Goal: Task Accomplishment & Management: Complete application form

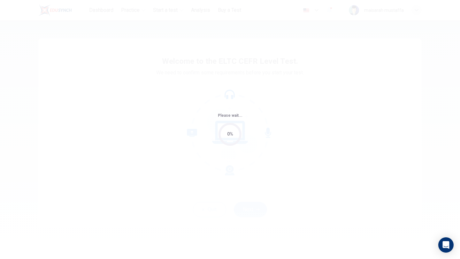
click at [301, 46] on div "Please wait... 0%" at bounding box center [230, 129] width 460 height 259
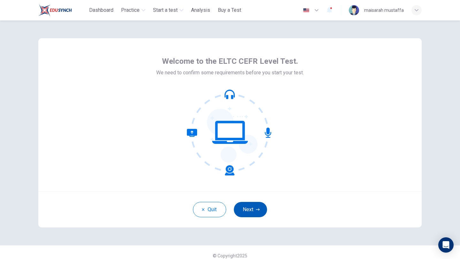
click at [257, 210] on icon "button" at bounding box center [258, 210] width 4 height 2
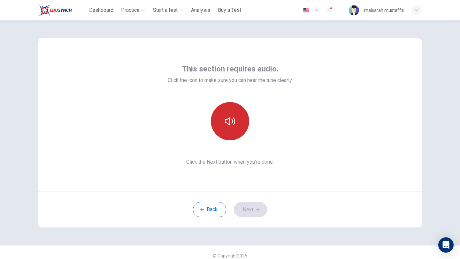
click at [236, 127] on button "button" at bounding box center [230, 121] width 38 height 38
click at [228, 113] on button "button" at bounding box center [230, 121] width 38 height 38
click at [240, 126] on button "button" at bounding box center [230, 121] width 38 height 38
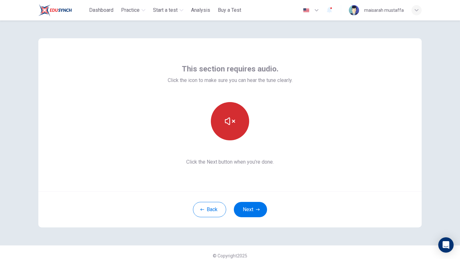
click at [240, 126] on button "button" at bounding box center [230, 121] width 38 height 38
click at [239, 126] on button "button" at bounding box center [230, 121] width 38 height 38
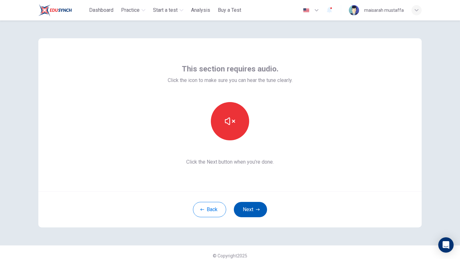
click at [254, 210] on button "Next" at bounding box center [250, 209] width 33 height 15
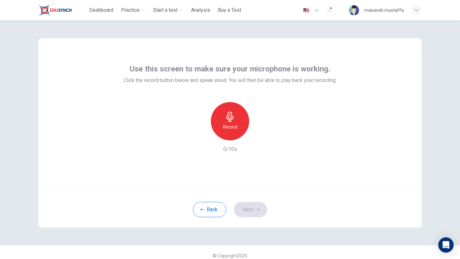
click at [231, 108] on div "Record" at bounding box center [230, 121] width 38 height 38
click at [231, 108] on div "Stop" at bounding box center [230, 121] width 38 height 38
click at [204, 131] on div "button" at bounding box center [200, 135] width 10 height 10
click at [236, 130] on h6 "Record" at bounding box center [230, 127] width 14 height 8
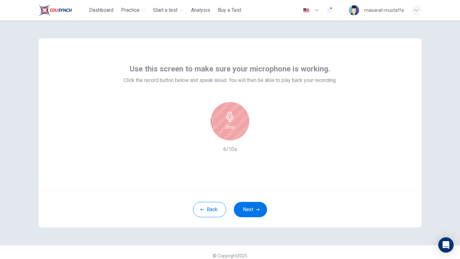
click at [236, 130] on div "Stop" at bounding box center [230, 121] width 38 height 38
click at [261, 134] on icon "button" at bounding box center [259, 135] width 6 height 6
click at [200, 137] on icon "button" at bounding box center [201, 136] width 6 height 6
click at [233, 139] on div "Record" at bounding box center [230, 121] width 38 height 38
click at [233, 139] on div "Stop" at bounding box center [230, 121] width 38 height 38
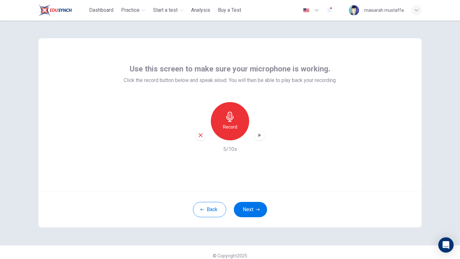
click at [206, 135] on div "Record" at bounding box center [229, 121] width 69 height 38
click at [200, 136] on icon "button" at bounding box center [201, 136] width 4 height 4
click at [236, 125] on h6 "Record" at bounding box center [230, 127] width 14 height 8
click at [236, 127] on div "Stop" at bounding box center [230, 121] width 38 height 38
click at [258, 135] on icon "button" at bounding box center [259, 135] width 6 height 6
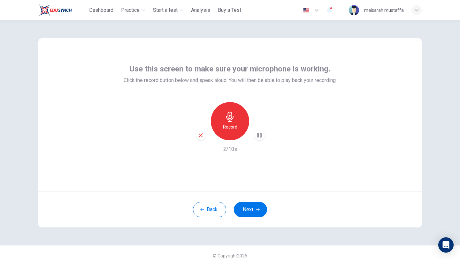
click at [227, 121] on icon "button" at bounding box center [230, 117] width 10 height 10
click at [223, 130] on div "Stop" at bounding box center [230, 121] width 38 height 38
click at [207, 134] on div "Record" at bounding box center [229, 121] width 69 height 38
click at [202, 135] on icon "button" at bounding box center [201, 136] width 6 height 6
click at [224, 128] on h6 "Record" at bounding box center [230, 127] width 14 height 8
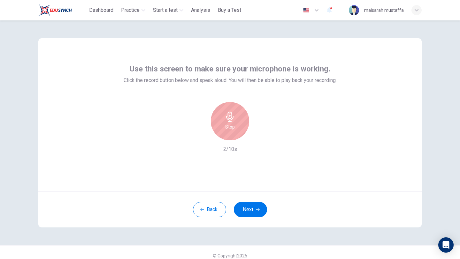
click at [224, 128] on div "Stop" at bounding box center [230, 121] width 38 height 38
click at [257, 134] on icon "button" at bounding box center [259, 135] width 6 height 6
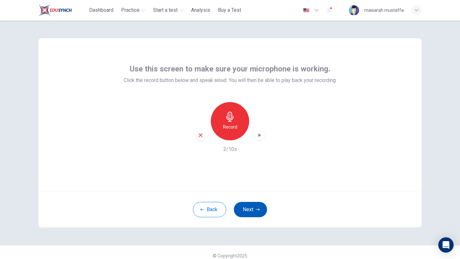
click at [253, 210] on button "Next" at bounding box center [250, 209] width 33 height 15
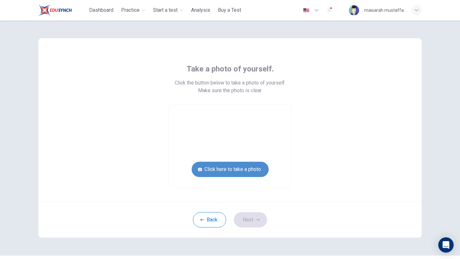
click at [217, 172] on button "Click here to take a photo" at bounding box center [230, 169] width 77 height 15
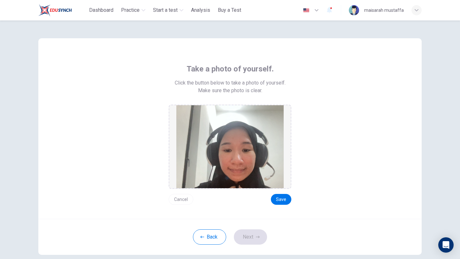
click at [185, 202] on button "Cancel" at bounding box center [181, 199] width 25 height 11
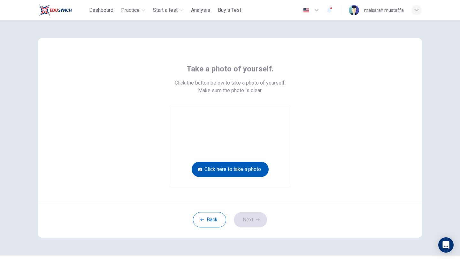
click at [241, 176] on button "Click here to take a photo" at bounding box center [230, 169] width 77 height 15
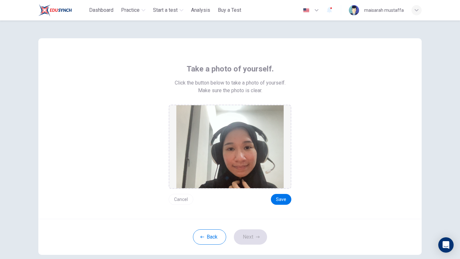
click at [173, 197] on button "Cancel" at bounding box center [181, 199] width 25 height 11
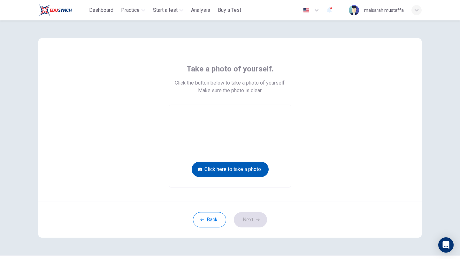
click at [231, 172] on button "Click here to take a photo" at bounding box center [230, 169] width 77 height 15
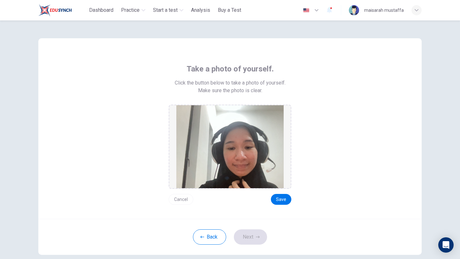
click at [185, 196] on button "Cancel" at bounding box center [181, 199] width 25 height 11
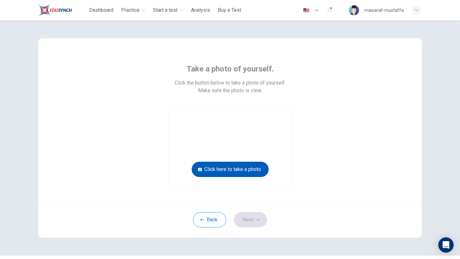
click at [236, 170] on button "Click here to take a photo" at bounding box center [230, 169] width 77 height 15
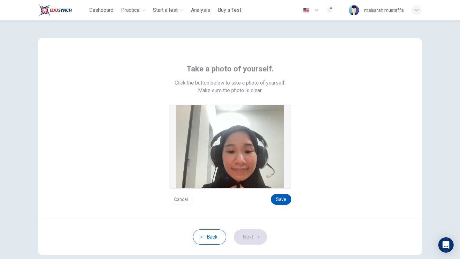
click at [285, 199] on button "Save" at bounding box center [281, 199] width 20 height 11
click at [252, 241] on button "Next" at bounding box center [250, 237] width 33 height 15
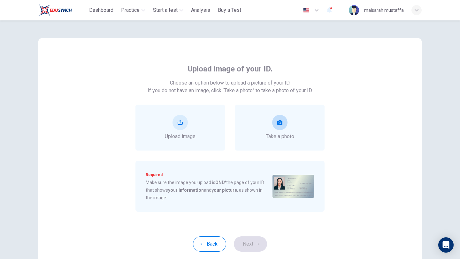
click at [269, 130] on div "Take a photo" at bounding box center [280, 128] width 28 height 26
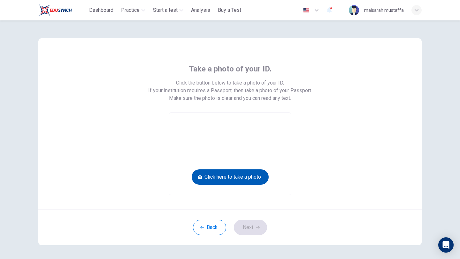
click at [252, 176] on button "Click here to take a photo" at bounding box center [230, 177] width 77 height 15
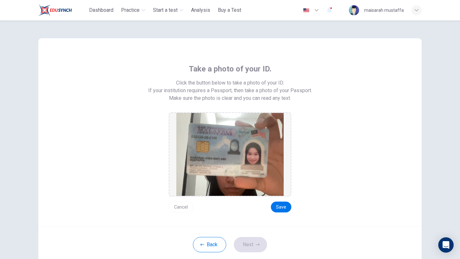
click at [183, 208] on button "Cancel" at bounding box center [181, 207] width 25 height 11
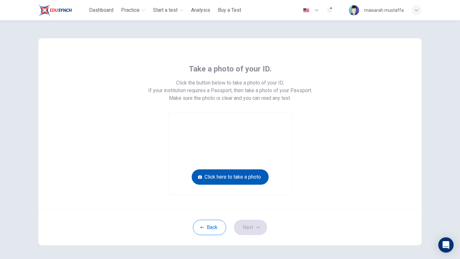
click at [242, 176] on button "Click here to take a photo" at bounding box center [230, 177] width 77 height 15
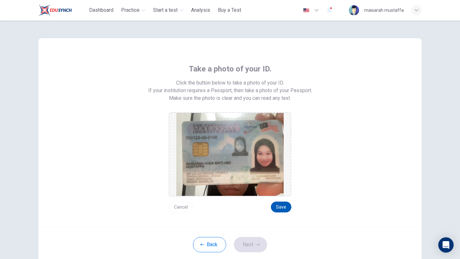
click at [285, 208] on button "Save" at bounding box center [281, 207] width 20 height 11
click at [286, 203] on button "Save" at bounding box center [281, 207] width 20 height 11
click at [251, 241] on button "Next" at bounding box center [250, 244] width 33 height 15
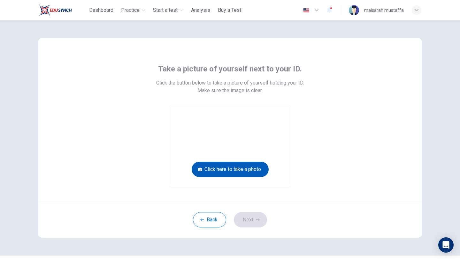
click at [231, 173] on button "Click here to take a photo" at bounding box center [230, 169] width 77 height 15
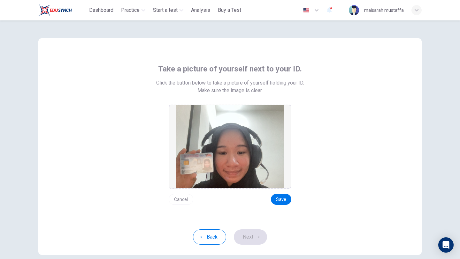
click at [186, 199] on button "Cancel" at bounding box center [181, 199] width 25 height 11
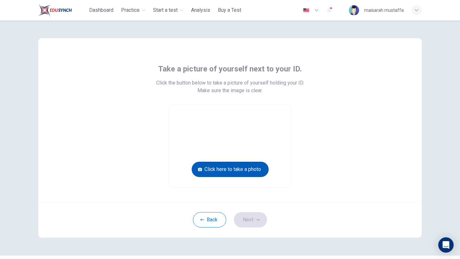
click at [202, 171] on button "Click here to take a photo" at bounding box center [230, 169] width 77 height 15
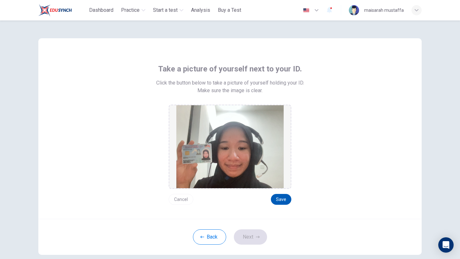
click at [282, 201] on button "Save" at bounding box center [281, 199] width 20 height 11
click at [254, 238] on button "Next" at bounding box center [250, 237] width 33 height 15
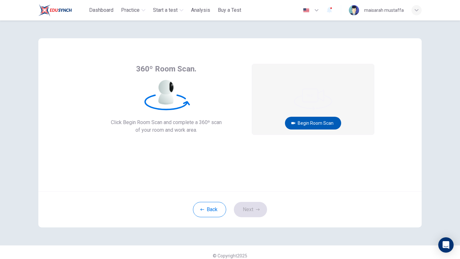
click at [315, 125] on button "Begin Room Scan" at bounding box center [313, 123] width 56 height 13
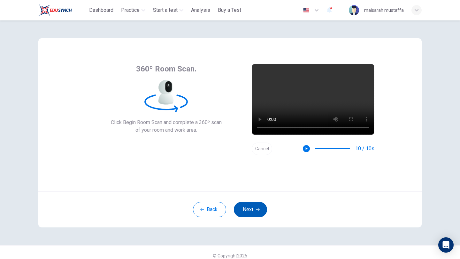
click at [253, 211] on button "Next" at bounding box center [250, 209] width 33 height 15
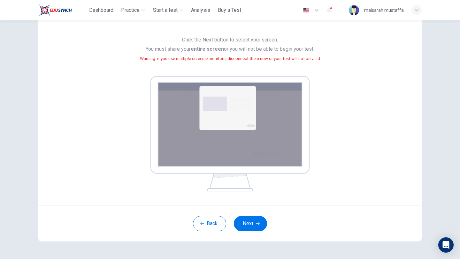
scroll to position [52, 0]
click at [254, 224] on button "Next" at bounding box center [250, 223] width 33 height 15
click at [259, 220] on button "Next" at bounding box center [250, 223] width 33 height 15
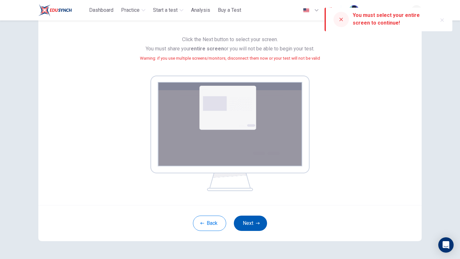
click at [252, 222] on button "Next" at bounding box center [250, 223] width 33 height 15
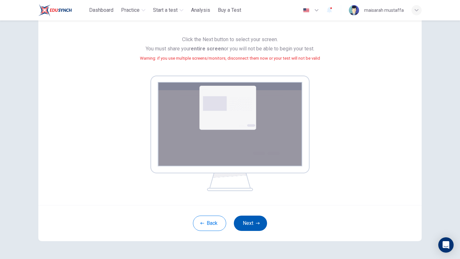
click at [249, 223] on button "Next" at bounding box center [250, 223] width 33 height 15
click at [252, 225] on button "Next" at bounding box center [250, 223] width 33 height 15
click at [244, 223] on button "Next" at bounding box center [250, 223] width 33 height 15
click at [253, 219] on button "Next" at bounding box center [250, 223] width 33 height 15
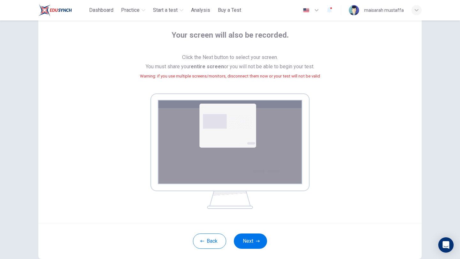
scroll to position [30, 0]
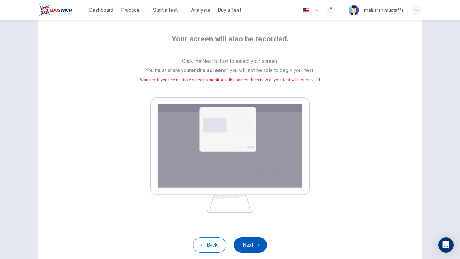
click at [252, 241] on button "Next" at bounding box center [250, 245] width 33 height 15
click at [244, 245] on button "Next" at bounding box center [250, 245] width 33 height 15
click at [254, 244] on button "Next" at bounding box center [250, 245] width 33 height 15
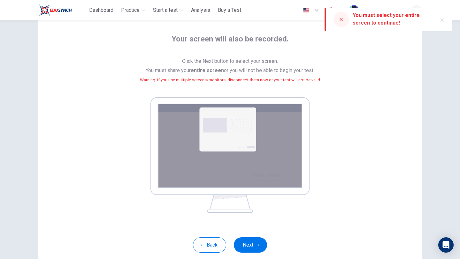
click at [340, 19] on icon at bounding box center [341, 19] width 5 height 5
click at [254, 241] on button "Next" at bounding box center [250, 245] width 33 height 15
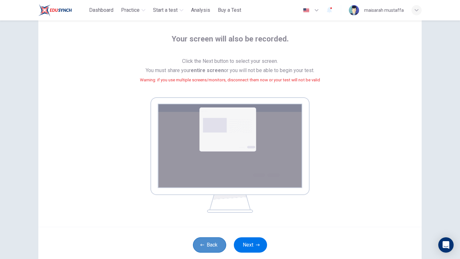
click at [210, 247] on button "Back" at bounding box center [209, 245] width 33 height 15
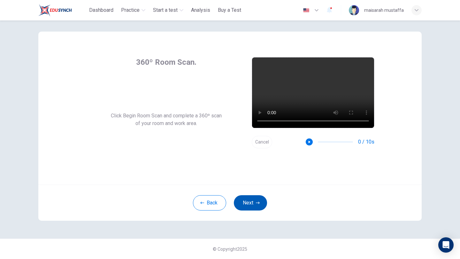
click at [251, 196] on button "Next" at bounding box center [250, 202] width 33 height 15
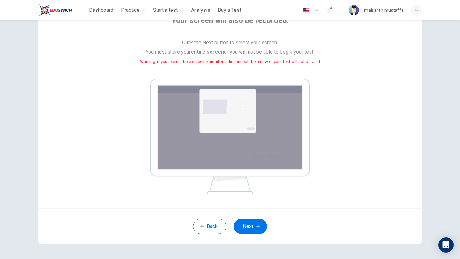
scroll to position [72, 0]
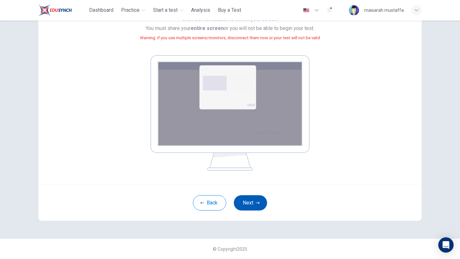
click at [255, 203] on button "Next" at bounding box center [250, 202] width 33 height 15
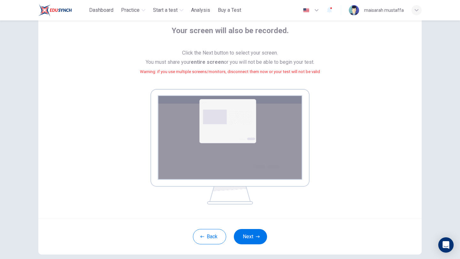
scroll to position [34, 0]
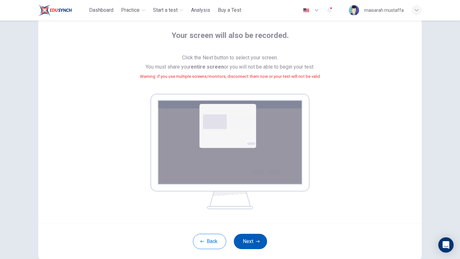
click at [254, 239] on button "Next" at bounding box center [250, 241] width 33 height 15
click at [251, 242] on button "Next" at bounding box center [250, 241] width 33 height 15
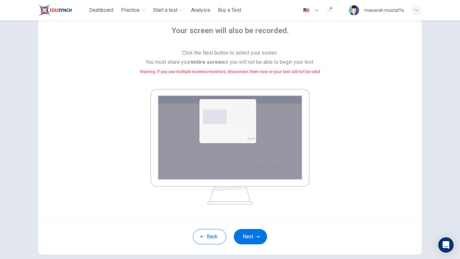
scroll to position [39, 0]
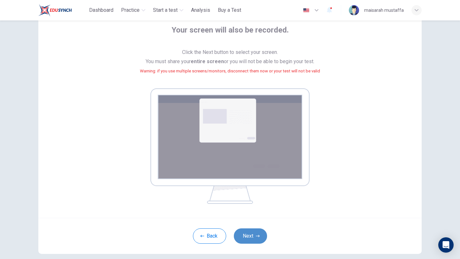
click at [261, 234] on button "Next" at bounding box center [250, 236] width 33 height 15
click at [257, 234] on button "Next" at bounding box center [250, 236] width 33 height 15
click at [250, 234] on button "Next" at bounding box center [250, 236] width 33 height 15
click at [248, 234] on button "Next" at bounding box center [250, 236] width 33 height 15
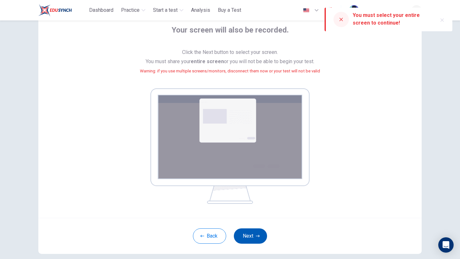
click at [249, 243] on button "Next" at bounding box center [250, 236] width 33 height 15
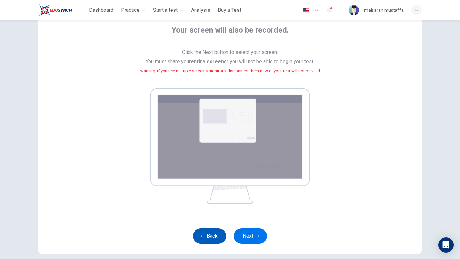
click at [207, 231] on button "Back" at bounding box center [209, 236] width 33 height 15
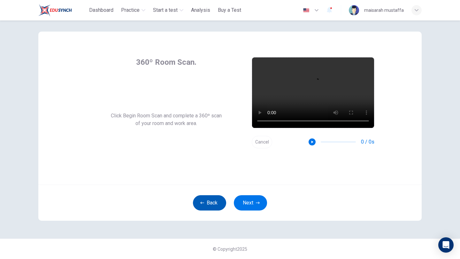
scroll to position [7, 0]
click at [207, 231] on div "360º Room Scan. Click Begin Room Scan and complete a 360º scan of your room and…" at bounding box center [230, 126] width 404 height 225
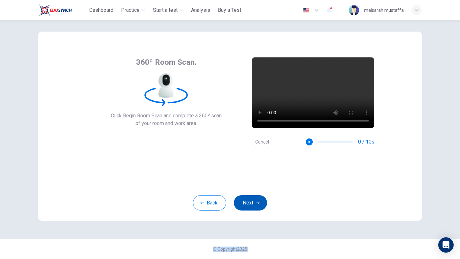
click at [250, 200] on button "Next" at bounding box center [250, 202] width 33 height 15
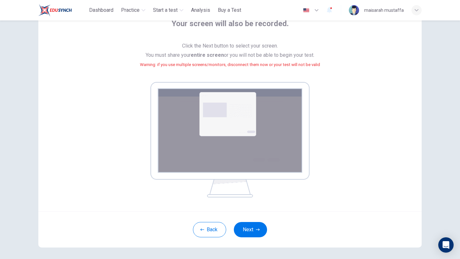
scroll to position [53, 0]
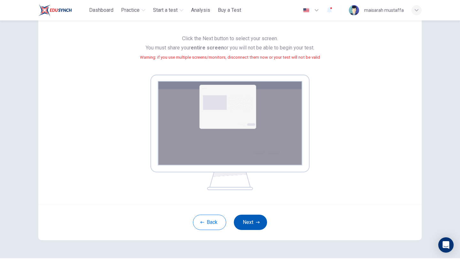
click at [258, 227] on button "Next" at bounding box center [250, 222] width 33 height 15
click at [329, 10] on icon "button" at bounding box center [329, 10] width 5 height 6
click at [217, 259] on div at bounding box center [230, 259] width 460 height 0
click at [216, 227] on button "Back" at bounding box center [209, 222] width 33 height 15
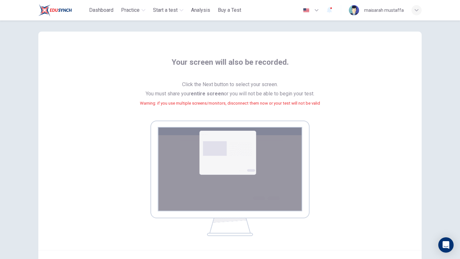
click at [216, 227] on div "Your screen will also be recorded. Click the Next button to select your screen.…" at bounding box center [230, 159] width 404 height 291
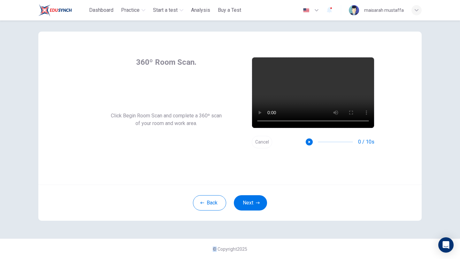
click at [216, 227] on div "360º Room Scan. Click Begin Room Scan and complete a 360º scan of your room and…" at bounding box center [230, 126] width 404 height 225
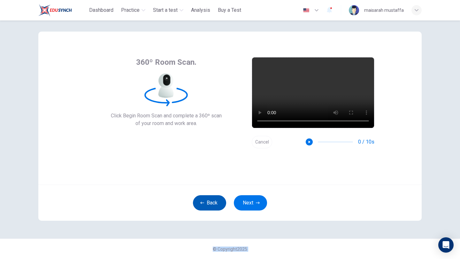
click at [211, 210] on button "Back" at bounding box center [209, 202] width 33 height 15
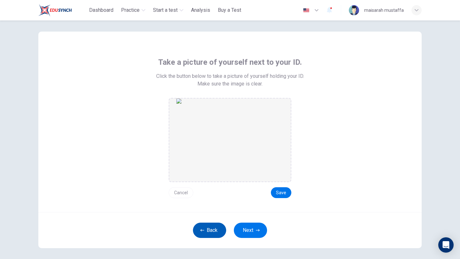
click at [211, 232] on button "Back" at bounding box center [209, 230] width 33 height 15
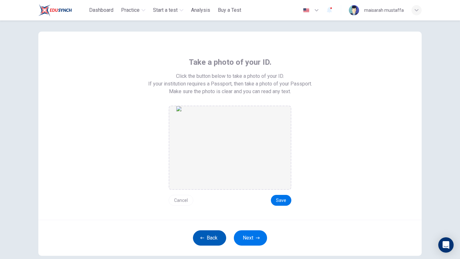
click at [211, 232] on button "Back" at bounding box center [209, 238] width 33 height 15
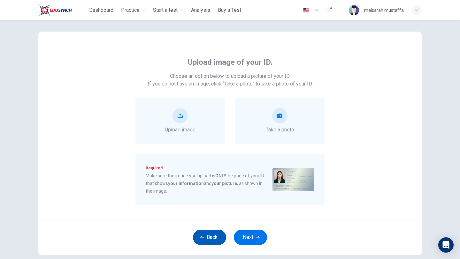
click at [211, 232] on button "Back" at bounding box center [209, 237] width 33 height 15
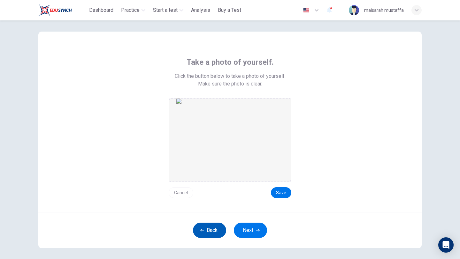
click at [211, 232] on button "Back" at bounding box center [209, 230] width 33 height 15
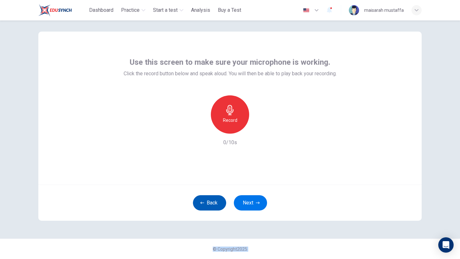
click at [216, 207] on button "Back" at bounding box center [209, 202] width 33 height 15
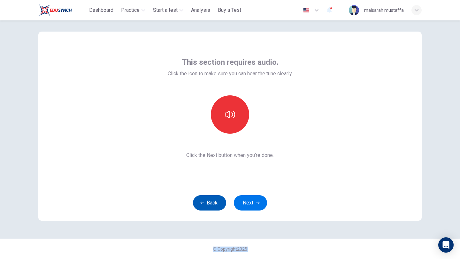
click at [216, 207] on button "Back" at bounding box center [209, 202] width 33 height 15
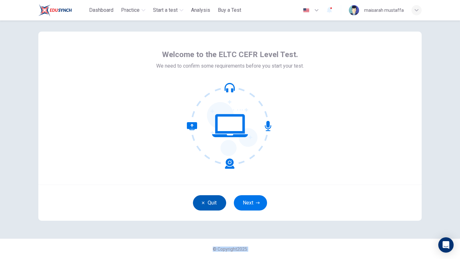
click at [216, 207] on button "Quit" at bounding box center [209, 202] width 33 height 15
